Goal: Transaction & Acquisition: Purchase product/service

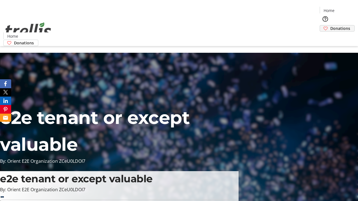
click at [330, 25] on span "Donations" at bounding box center [340, 28] width 20 height 6
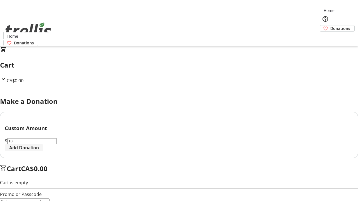
click at [39, 151] on span "Add Donation" at bounding box center [24, 147] width 30 height 7
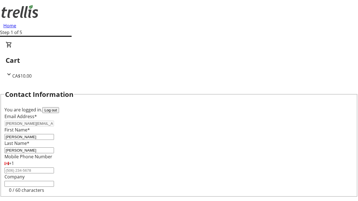
select select "CA"
type input "[STREET_ADDRESS][PERSON_NAME]"
type input "Kelowna"
select select "BC"
type input "Kelowna"
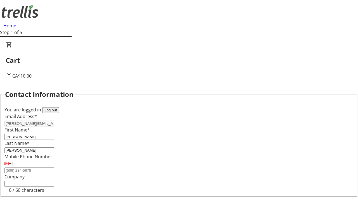
type input "V1Y 0C2"
